Goal: Book appointment/travel/reservation

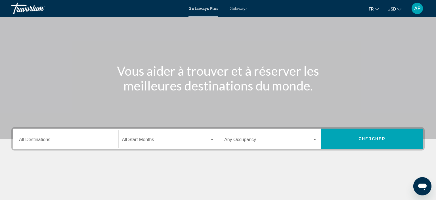
scroll to position [14, 0]
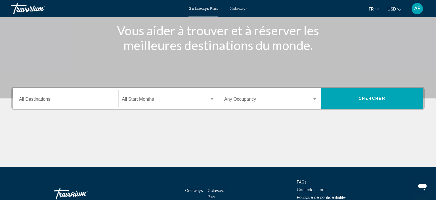
click at [68, 98] on input "Destination All Destinations" at bounding box center [65, 100] width 93 height 5
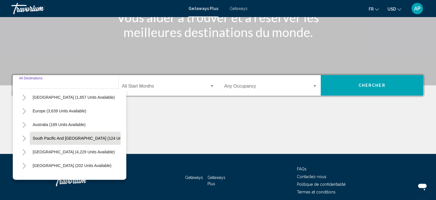
scroll to position [55, 0]
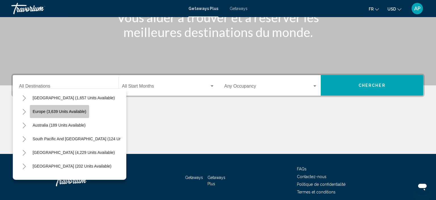
click at [55, 114] on button "Europe (3,639 units available)" at bounding box center [59, 111] width 59 height 13
type input "**********"
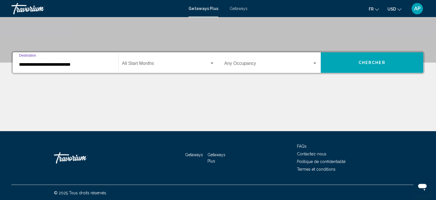
scroll to position [108, 0]
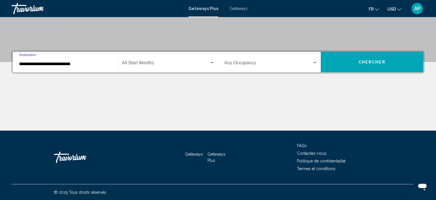
click at [184, 58] on div "Start Month All Start Months" at bounding box center [168, 62] width 93 height 18
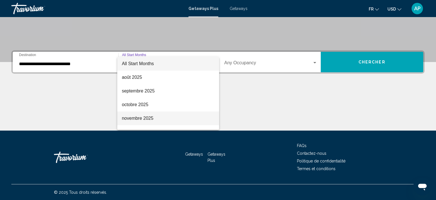
click at [161, 115] on span "novembre 2025" at bounding box center [168, 118] width 93 height 14
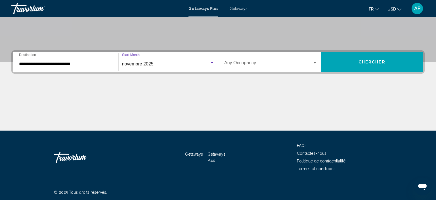
click at [255, 59] on div "Occupancy Any Occupancy" at bounding box center [270, 62] width 93 height 18
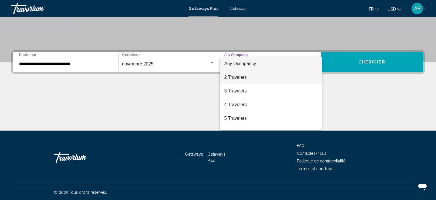
click at [249, 75] on span "2 Travelers" at bounding box center [270, 77] width 93 height 14
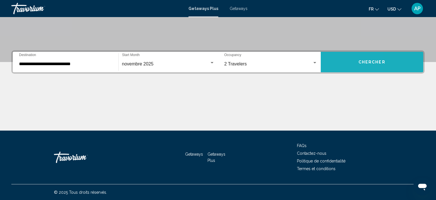
click at [332, 63] on button "Chercher" at bounding box center [372, 62] width 103 height 20
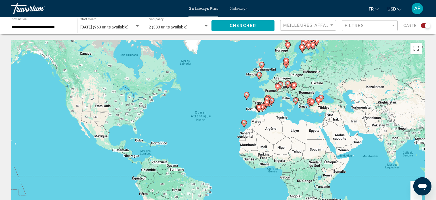
click at [396, 11] on span "USD" at bounding box center [392, 9] width 9 height 5
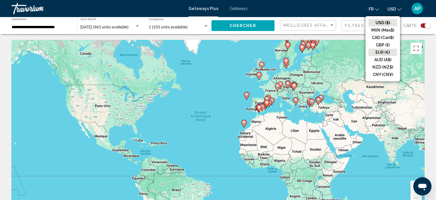
click at [388, 54] on button "EUR (€)" at bounding box center [383, 52] width 29 height 7
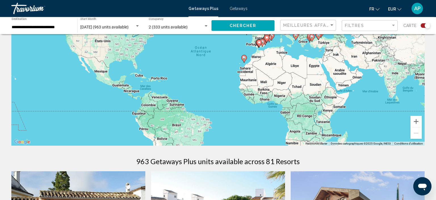
scroll to position [80, 0]
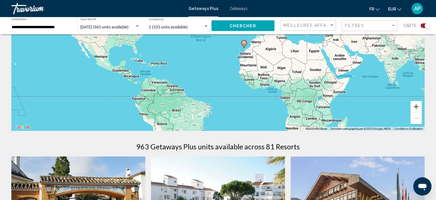
click at [419, 107] on button "Zoom avant" at bounding box center [416, 106] width 11 height 11
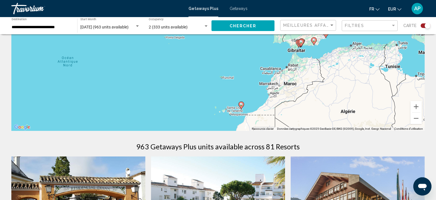
drag, startPoint x: 363, startPoint y: 64, endPoint x: 280, endPoint y: 118, distance: 98.9
click at [280, 118] on div "Pour activer le glissement avec le clavier, appuyez sur Alt+Entrée. Une fois ce…" at bounding box center [218, 45] width 414 height 170
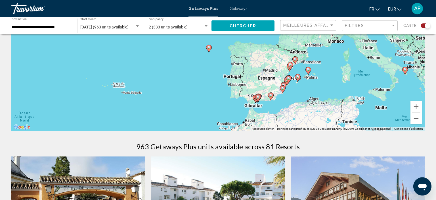
drag, startPoint x: 327, startPoint y: 63, endPoint x: 284, endPoint y: 119, distance: 71.3
click at [284, 119] on div "Pour activer le glissement avec le clavier, appuyez sur Alt+Entrée. Une fois ce…" at bounding box center [218, 45] width 414 height 170
click at [416, 103] on button "Zoom avant" at bounding box center [416, 106] width 11 height 11
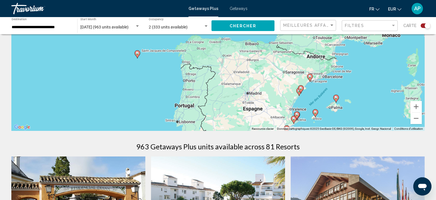
drag, startPoint x: 350, startPoint y: 90, endPoint x: 287, endPoint y: 87, distance: 62.5
click at [287, 87] on div "Pour activer le glissement avec le clavier, appuyez sur Alt+Entrée. Une fois ce…" at bounding box center [218, 45] width 414 height 170
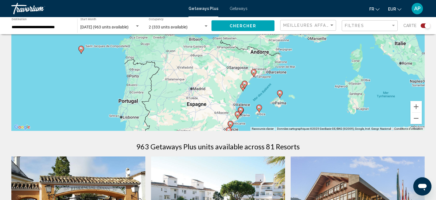
drag, startPoint x: 273, startPoint y: 95, endPoint x: 215, endPoint y: 90, distance: 58.1
click at [215, 90] on div "Pour activer le glissement avec le clavier, appuyez sur Alt+Entrée. Une fois ce…" at bounding box center [218, 45] width 414 height 170
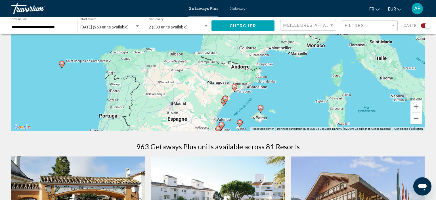
drag, startPoint x: 265, startPoint y: 79, endPoint x: 216, endPoint y: 123, distance: 65.6
click at [216, 123] on div "Pour activer le glissement avec le clavier, appuyez sur Alt+Entrée. Une fois ce…" at bounding box center [218, 45] width 414 height 170
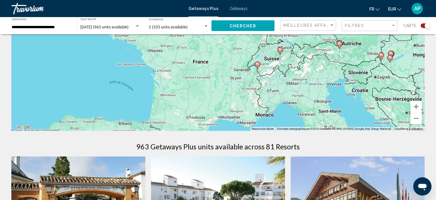
drag, startPoint x: 263, startPoint y: 64, endPoint x: 237, endPoint y: 113, distance: 54.9
click at [237, 113] on div "Pour activer le glissement avec le clavier, appuyez sur Alt+Entrée. Une fois ce…" at bounding box center [218, 45] width 414 height 170
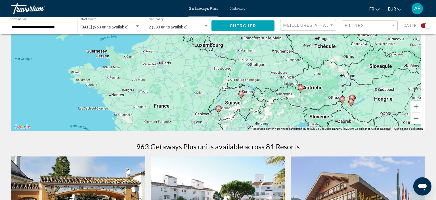
drag, startPoint x: 270, startPoint y: 85, endPoint x: 238, endPoint y: 118, distance: 46.0
click at [238, 118] on div "Pour activer le glissement avec le clavier, appuyez sur Alt+Entrée. Une fois ce…" at bounding box center [218, 45] width 414 height 170
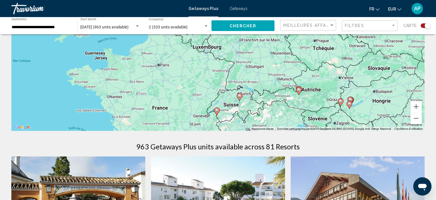
click at [216, 110] on image "Main content" at bounding box center [216, 109] width 3 height 3
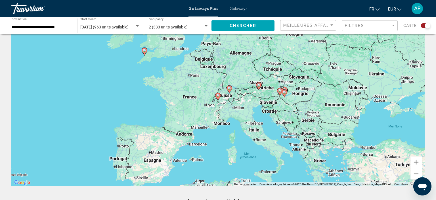
scroll to position [23, 0]
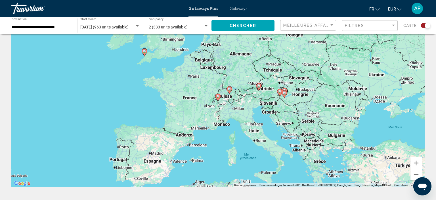
click at [216, 98] on icon "Main content" at bounding box center [218, 97] width 6 height 8
type input "**********"
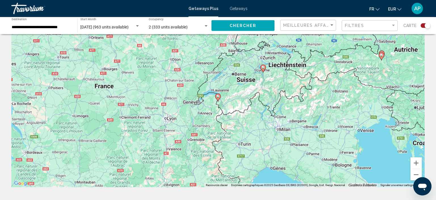
click at [216, 98] on gmp-advanced-marker "Main content" at bounding box center [218, 97] width 6 height 9
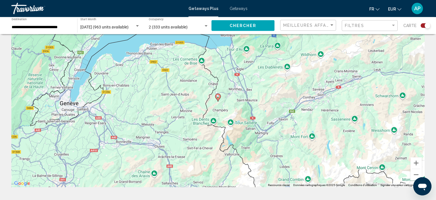
click at [218, 96] on image "Main content" at bounding box center [217, 96] width 3 height 3
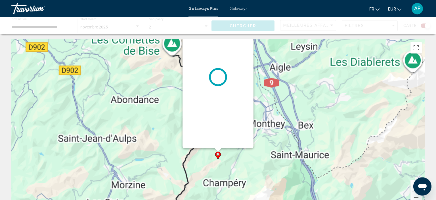
scroll to position [0, 0]
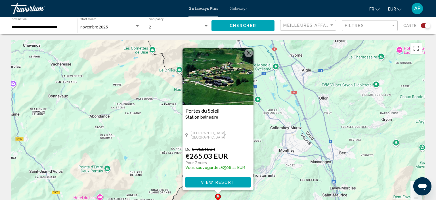
click at [247, 54] on button "Fermer" at bounding box center [249, 53] width 9 height 9
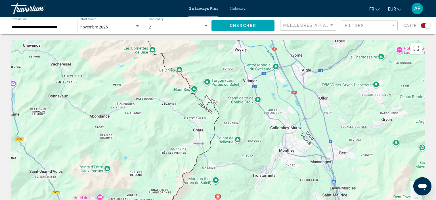
scroll to position [68, 0]
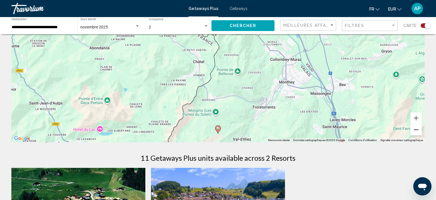
click at [415, 128] on button "Zoom arrière" at bounding box center [416, 129] width 11 height 11
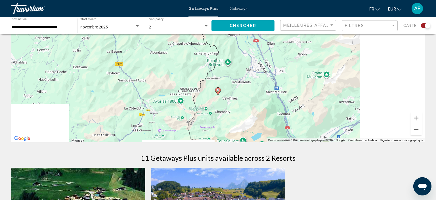
click at [415, 129] on button "Zoom arrière" at bounding box center [416, 129] width 11 height 11
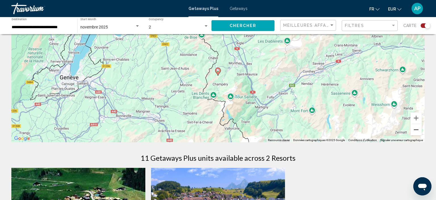
click at [415, 129] on button "Zoom arrière" at bounding box center [416, 129] width 11 height 11
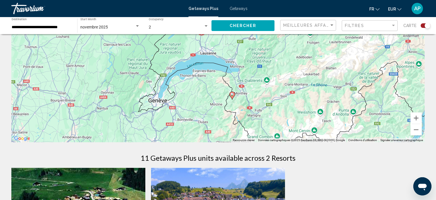
drag, startPoint x: 350, startPoint y: 113, endPoint x: 365, endPoint y: 148, distance: 38.0
click at [365, 142] on div "Pour activer le glissement avec le clavier, appuyez sur Alt+Entrée. Une fois ce…" at bounding box center [218, 57] width 414 height 170
click at [418, 133] on button "Zoom arrière" at bounding box center [416, 129] width 11 height 11
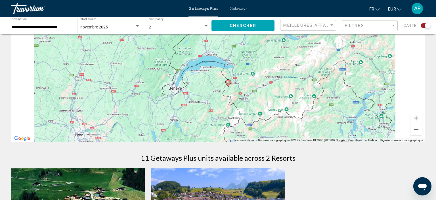
click at [418, 133] on button "Zoom arrière" at bounding box center [416, 129] width 11 height 11
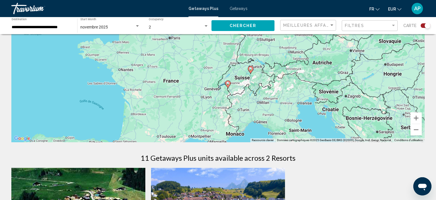
drag, startPoint x: 347, startPoint y: 110, endPoint x: 356, endPoint y: 139, distance: 30.2
click at [356, 139] on div "Pour activer le glissement avec le clavier, appuyez sur Alt+Entrée. Une fois ce…" at bounding box center [218, 57] width 414 height 170
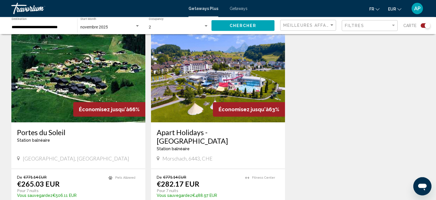
scroll to position [205, 0]
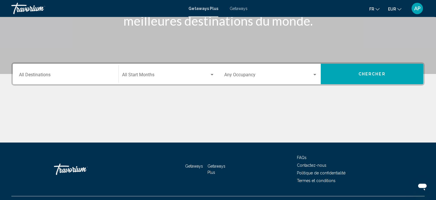
scroll to position [97, 0]
